Goal: Navigation & Orientation: Find specific page/section

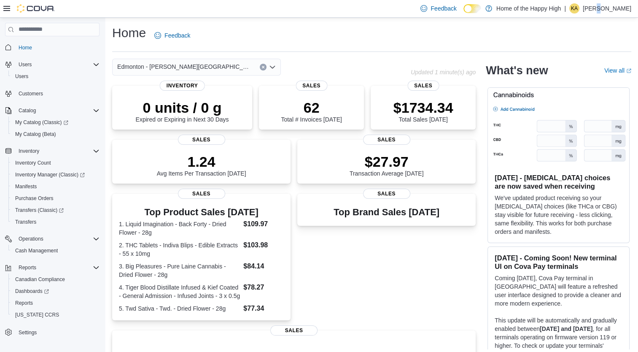
click at [600, 13] on p "[PERSON_NAME]" at bounding box center [607, 8] width 49 height 10
drag, startPoint x: 600, startPoint y: 13, endPoint x: 579, endPoint y: 82, distance: 72.4
click at [580, 82] on span "Sign Out" at bounding box center [577, 81] width 23 height 8
